Goal: Transaction & Acquisition: Book appointment/travel/reservation

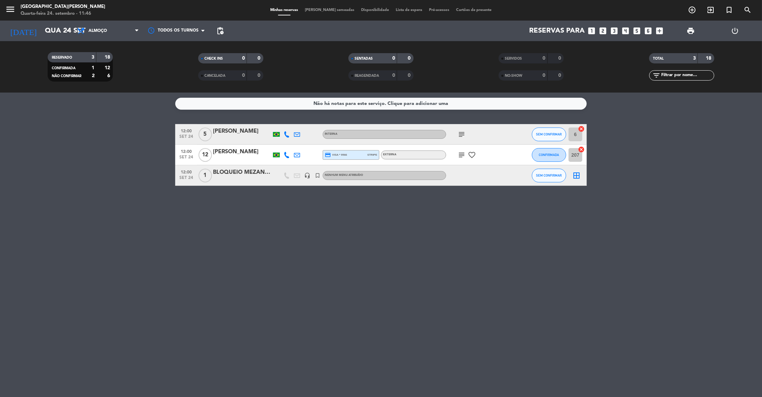
click at [615, 31] on icon "looks_3" at bounding box center [614, 30] width 9 height 9
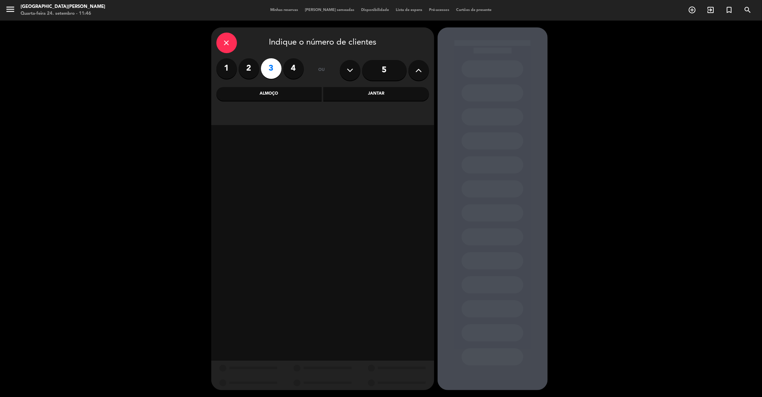
click at [304, 98] on div "Almoço" at bounding box center [269, 94] width 106 height 14
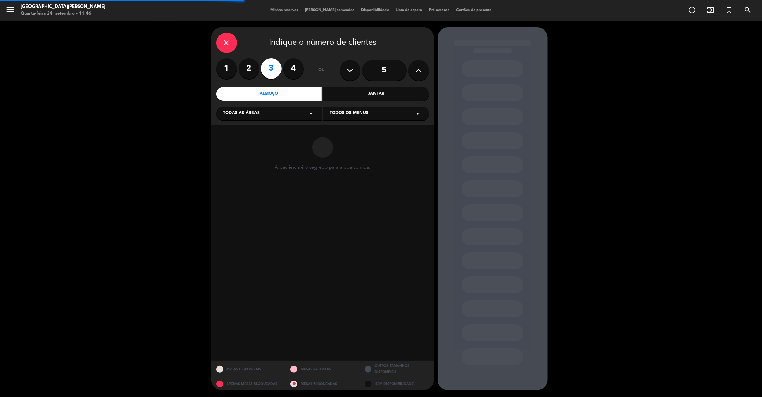
click at [271, 116] on div "Todas as áreas arrow_drop_down" at bounding box center [269, 114] width 106 height 14
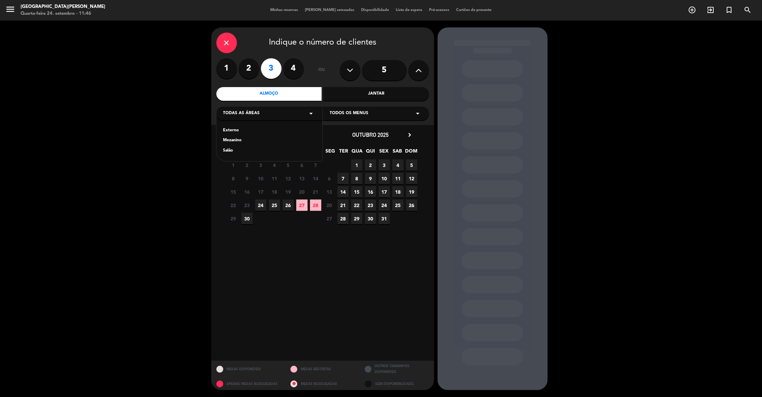
click at [229, 151] on div "Salão" at bounding box center [269, 150] width 92 height 7
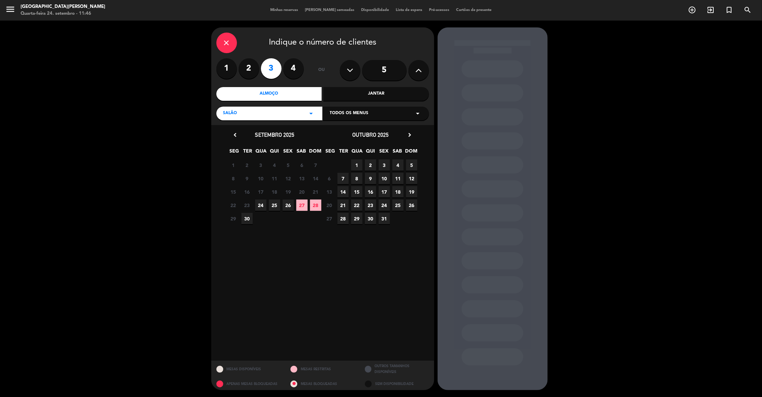
click at [259, 207] on span "24" at bounding box center [260, 205] width 11 height 11
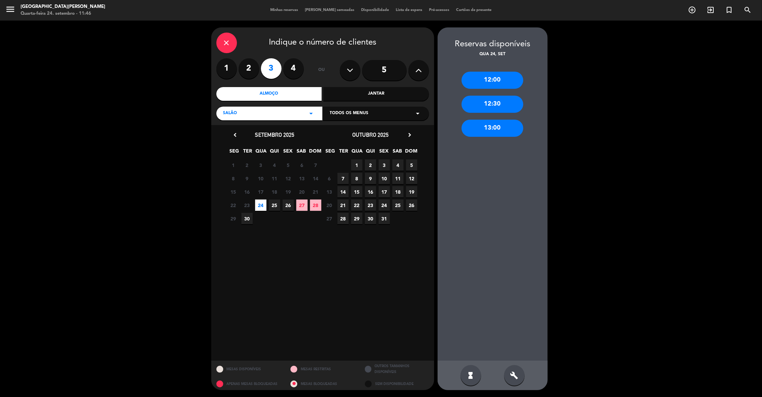
click at [482, 135] on div "13:00" at bounding box center [493, 128] width 62 height 17
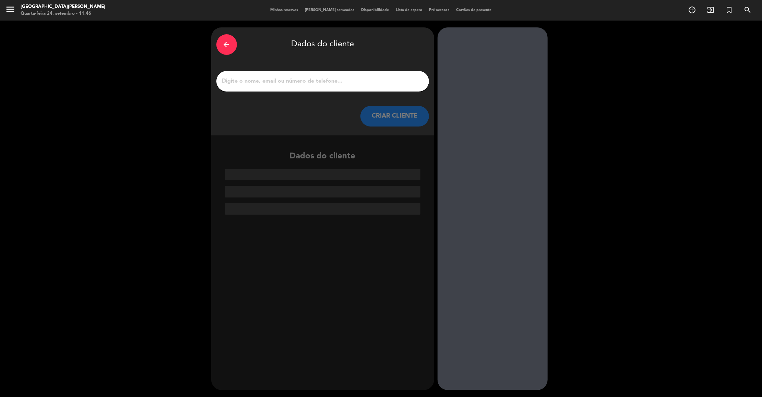
click at [302, 80] on input "1" at bounding box center [323, 81] width 202 height 10
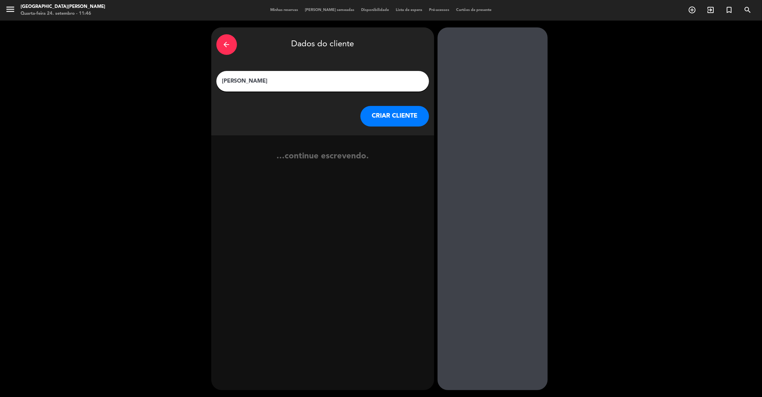
type input "[PERSON_NAME]"
click at [379, 109] on button "CRIAR CLIENTE" at bounding box center [394, 116] width 69 height 21
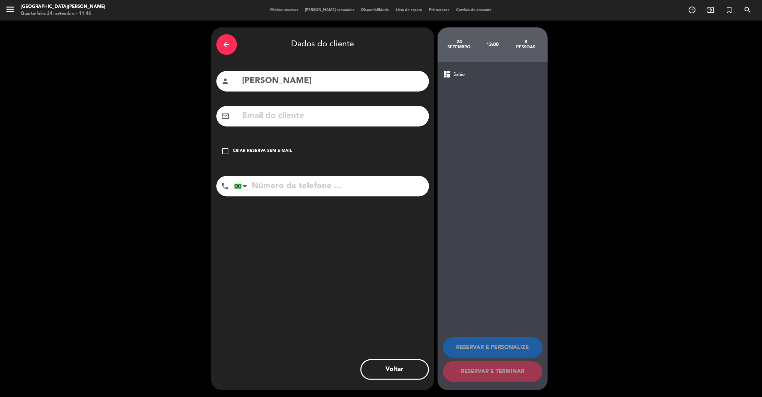
click at [227, 147] on icon "check_box_outline_blank" at bounding box center [226, 151] width 8 height 8
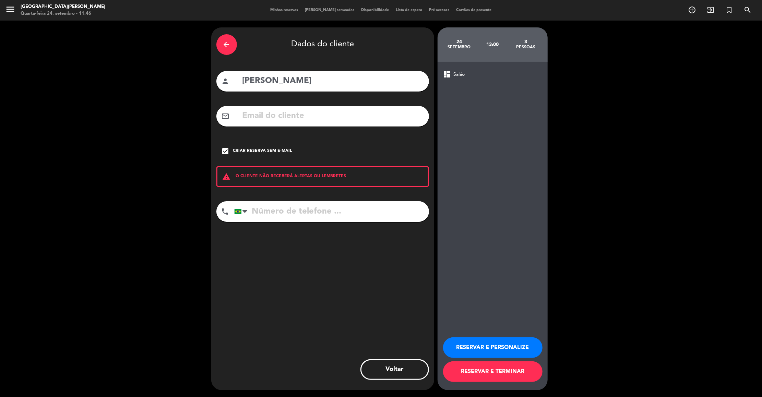
click at [468, 339] on button "RESERVAR E PERSONALIZE" at bounding box center [492, 348] width 99 height 21
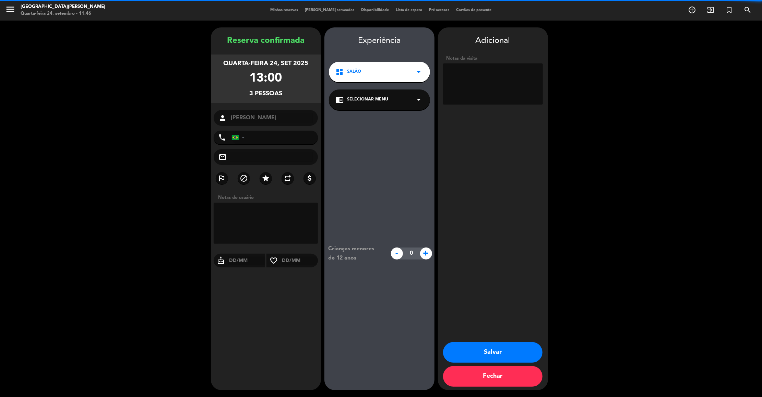
click at [488, 82] on textarea at bounding box center [493, 83] width 100 height 41
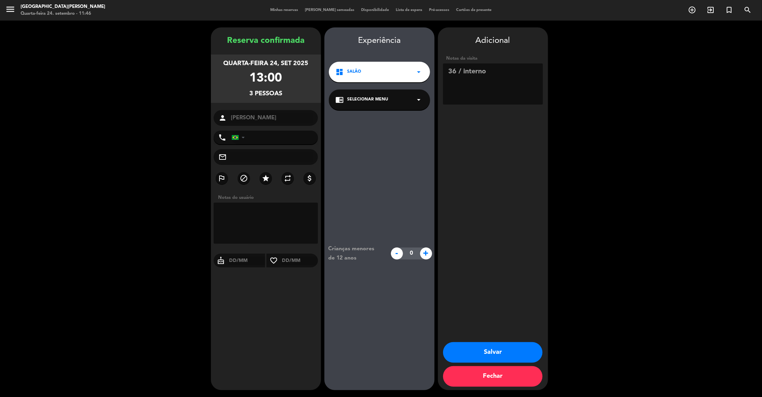
click at [503, 75] on textarea at bounding box center [493, 83] width 100 height 41
type textarea "36 / interno / reserva efetuada por [PERSON_NAME]"
click at [505, 360] on button "Salvar" at bounding box center [492, 352] width 99 height 21
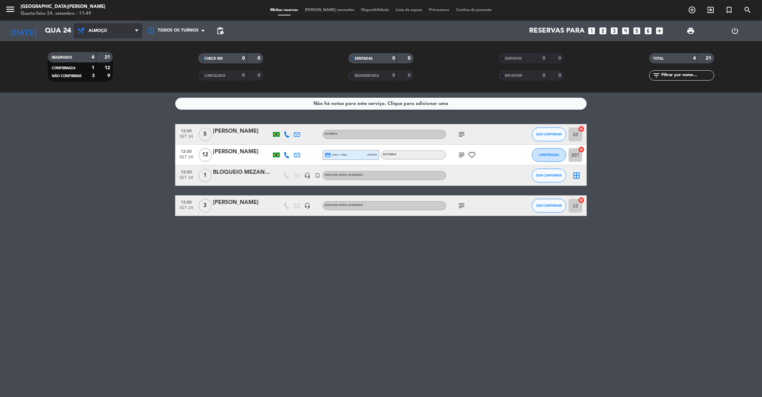
click at [114, 34] on span "Almoço" at bounding box center [108, 30] width 69 height 15
click at [108, 79] on div "menu [GEOGRAPHIC_DATA][PERSON_NAME]-feira 24. setembro - 11:49 Minhas reservas …" at bounding box center [381, 46] width 762 height 93
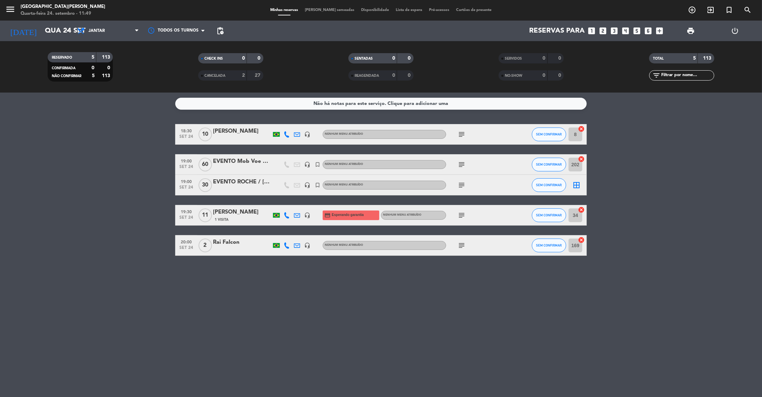
click at [116, 33] on span "Jantar" at bounding box center [108, 30] width 69 height 15
click at [106, 59] on div "menu [GEOGRAPHIC_DATA][PERSON_NAME]-feira 24. setembro - 11:49 Minhas reservas …" at bounding box center [381, 46] width 762 height 93
